Goal: Transaction & Acquisition: Purchase product/service

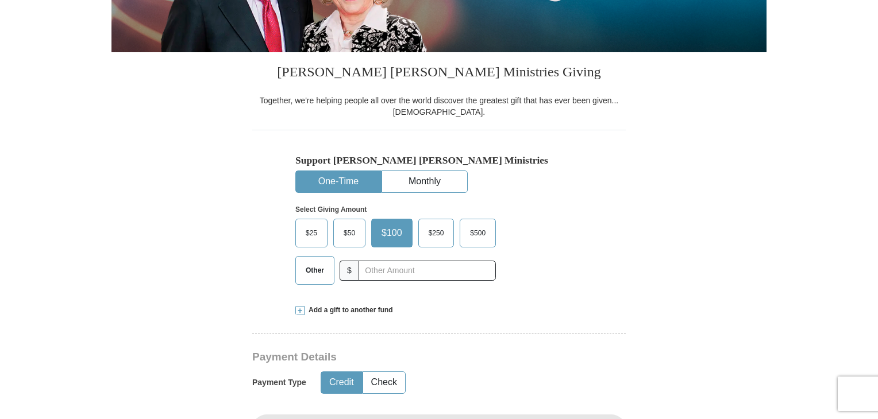
drag, startPoint x: 882, startPoint y: 106, endPoint x: 871, endPoint y: 126, distance: 22.4
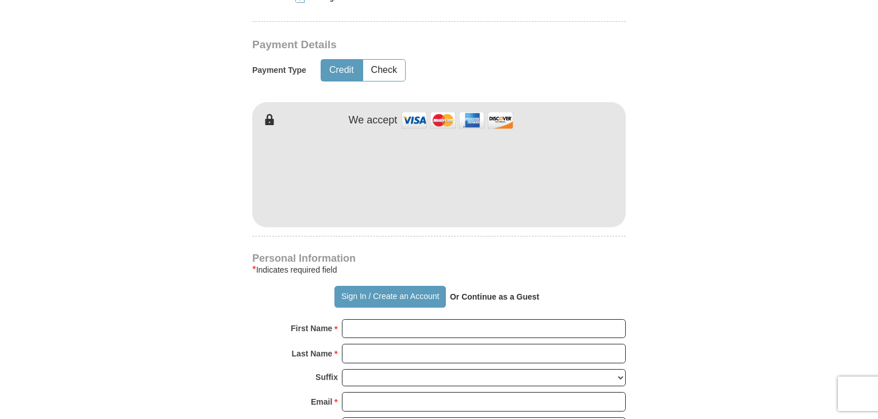
scroll to position [560, 0]
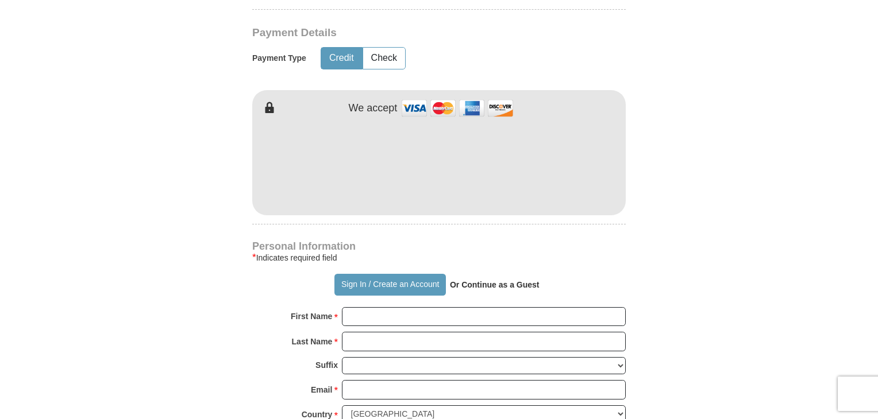
click at [384, 276] on button "Sign In / Create an Account" at bounding box center [389, 285] width 111 height 22
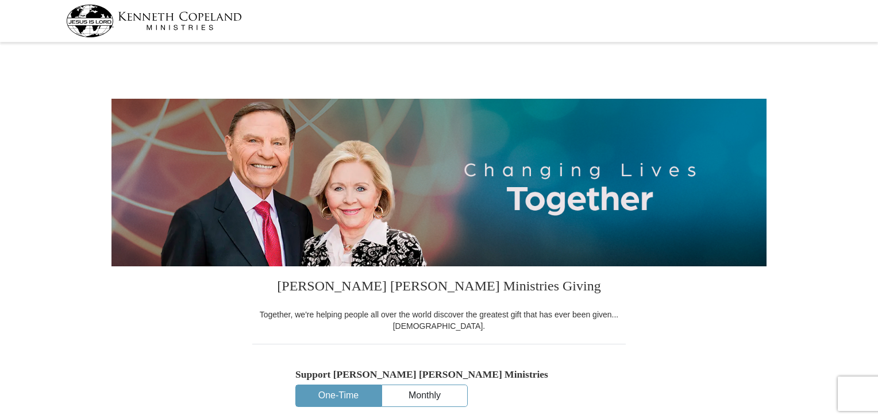
select select "OK"
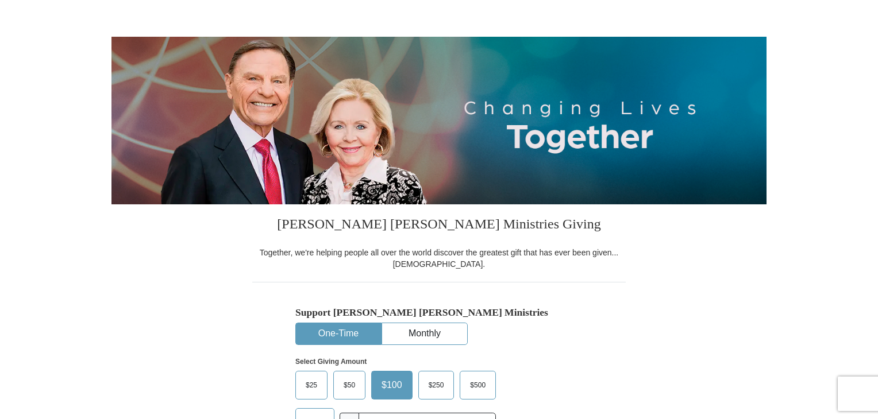
drag, startPoint x: 882, startPoint y: 73, endPoint x: 880, endPoint y: 143, distance: 70.1
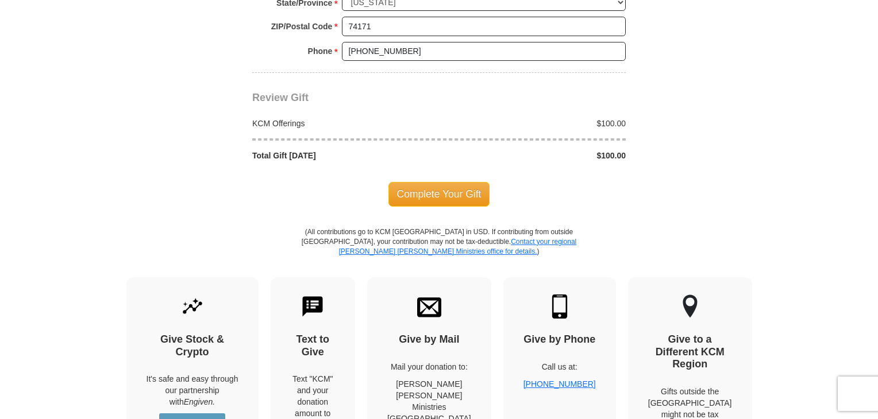
scroll to position [981, 0]
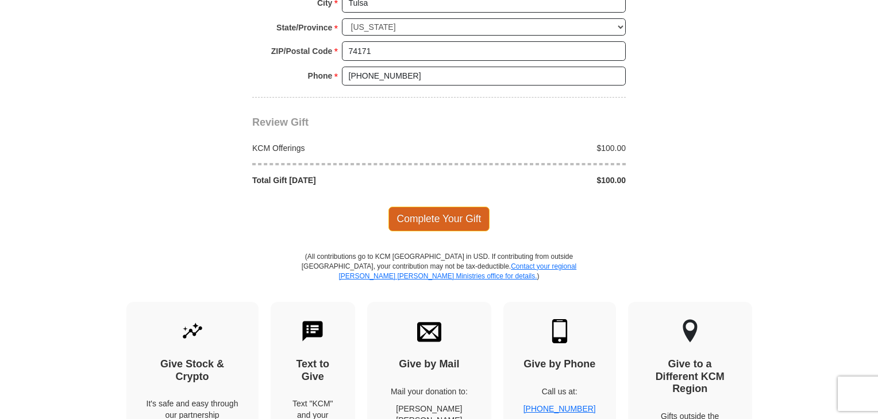
click at [453, 223] on span "Complete Your Gift" at bounding box center [439, 219] width 102 height 24
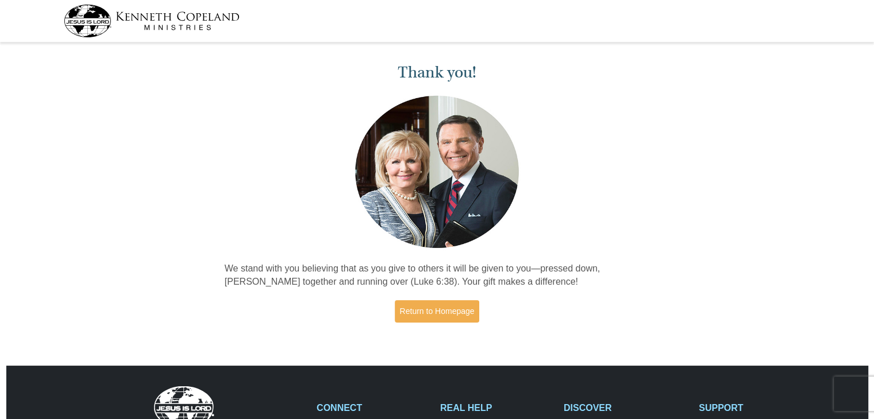
click at [219, 395] on img at bounding box center [184, 422] width 157 height 71
